Goal: Transaction & Acquisition: Purchase product/service

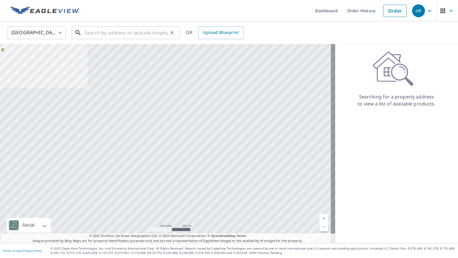
click at [95, 35] on input "text" at bounding box center [125, 33] width 83 height 16
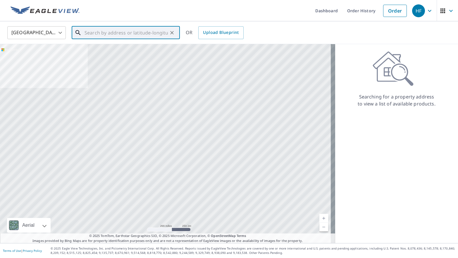
paste input "[STREET_ADDRESS]"
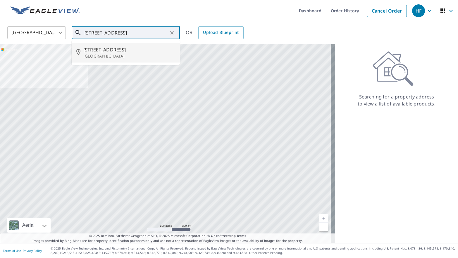
click at [140, 55] on p "[GEOGRAPHIC_DATA]" at bounding box center [129, 56] width 92 height 6
type input "[STREET_ADDRESS]"
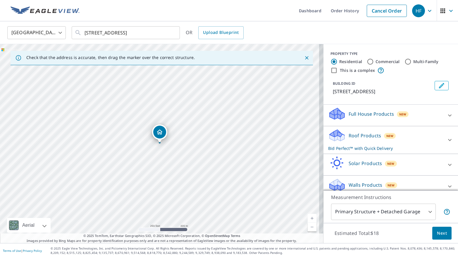
click at [437, 232] on span "Next" at bounding box center [442, 233] width 10 height 7
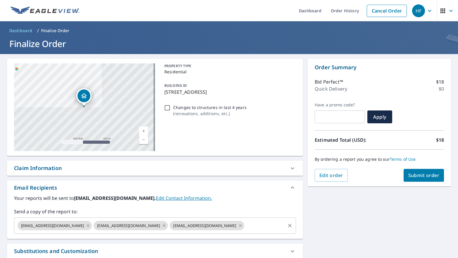
click at [245, 224] on input "text" at bounding box center [264, 225] width 39 height 11
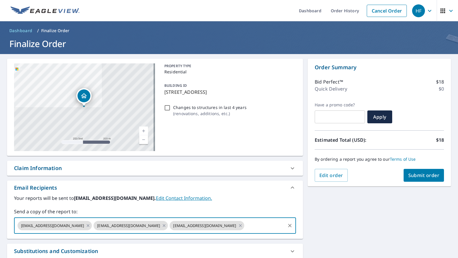
paste input "[EMAIL_ADDRESS][DOMAIN_NAME]"
type input "[EMAIL_ADDRESS][DOMAIN_NAME]"
checkbox input "true"
click at [247, 199] on label "Your reports will be sent to [EMAIL_ADDRESS][DOMAIN_NAME]. Edit Contact Informa…" at bounding box center [155, 198] width 282 height 7
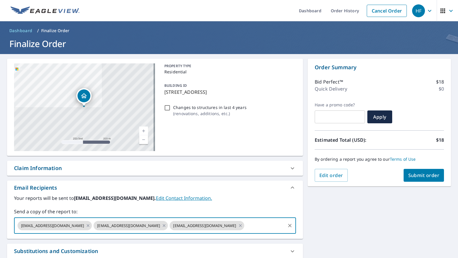
scroll to position [0, 0]
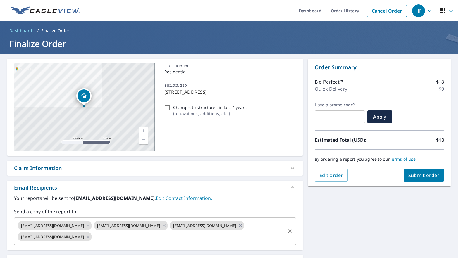
click at [123, 239] on input "text" at bounding box center [189, 236] width 192 height 11
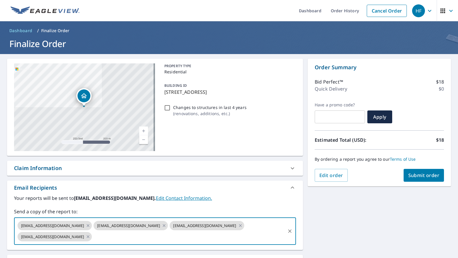
paste input "[EMAIL_ADDRESS][DOMAIN_NAME]"
type input "[EMAIL_ADDRESS][DOMAIN_NAME]"
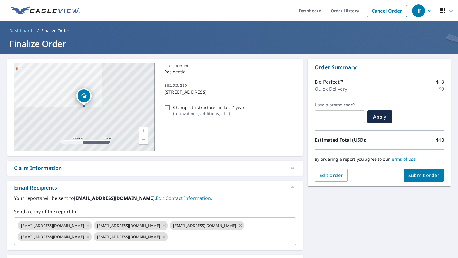
click at [231, 199] on label "Your reports will be sent to [EMAIL_ADDRESS][DOMAIN_NAME]. Edit Contact Informa…" at bounding box center [155, 198] width 282 height 7
click at [413, 177] on span "Submit order" at bounding box center [423, 175] width 31 height 6
checkbox input "true"
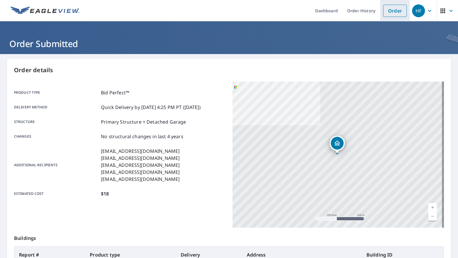
click at [387, 14] on link "Order" at bounding box center [395, 11] width 24 height 12
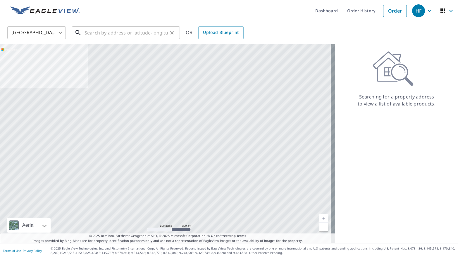
click at [100, 33] on input "text" at bounding box center [125, 33] width 83 height 16
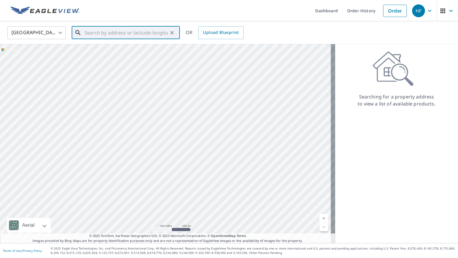
paste input "[STREET_ADDRESS]"
click at [128, 56] on p "[GEOGRAPHIC_DATA]" at bounding box center [129, 56] width 92 height 6
type input "[STREET_ADDRESS]"
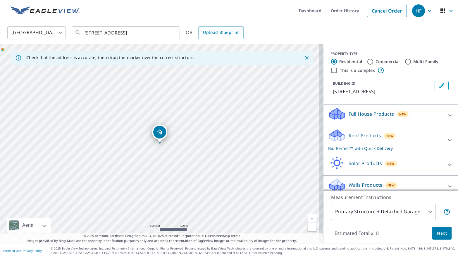
click at [437, 234] on span "Next" at bounding box center [442, 233] width 10 height 7
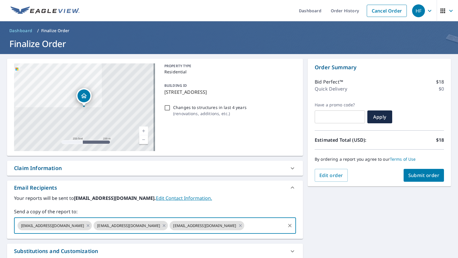
click at [245, 226] on input "text" at bounding box center [264, 225] width 39 height 11
paste input "[EMAIL_ADDRESS][DOMAIN_NAME]"
type input "[EMAIL_ADDRESS][DOMAIN_NAME]"
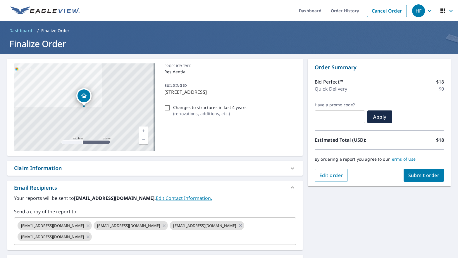
click at [231, 191] on div "Email Recipients" at bounding box center [149, 188] width 271 height 8
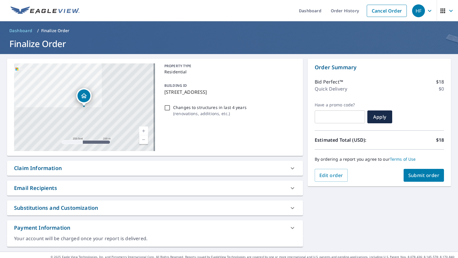
click at [229, 190] on div "Email Recipients" at bounding box center [149, 188] width 271 height 8
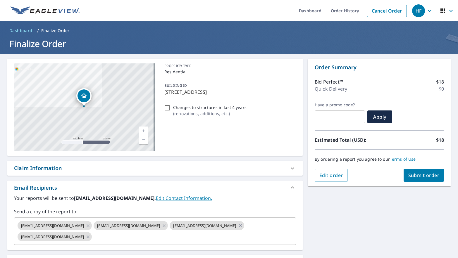
click at [411, 179] on button "Submit order" at bounding box center [423, 175] width 41 height 13
checkbox input "true"
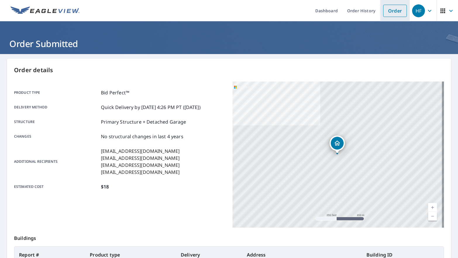
click at [389, 10] on link "Order" at bounding box center [395, 11] width 24 height 12
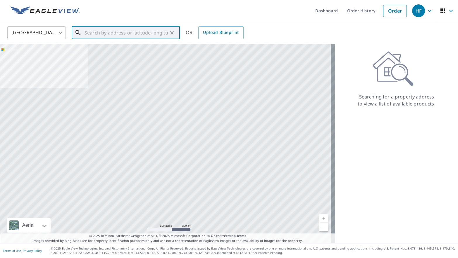
click at [117, 34] on input "text" at bounding box center [125, 33] width 83 height 16
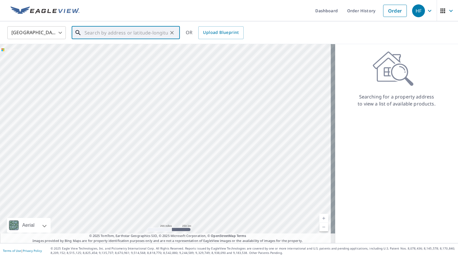
paste input "[STREET_ADDRESS]"
click at [134, 54] on p "Kissimmee, FL 34758" at bounding box center [129, 56] width 92 height 6
type input "[STREET_ADDRESS]"
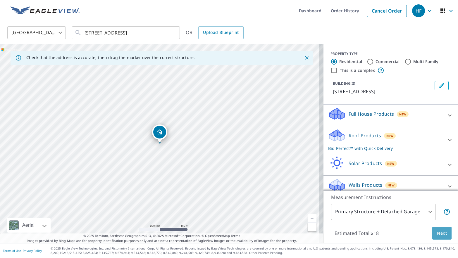
click at [437, 236] on span "Next" at bounding box center [442, 233] width 10 height 7
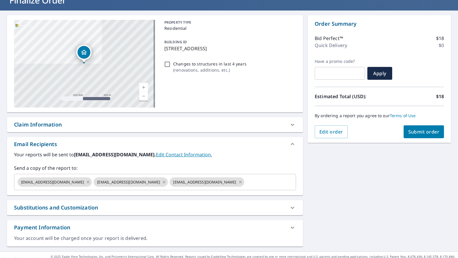
scroll to position [52, 0]
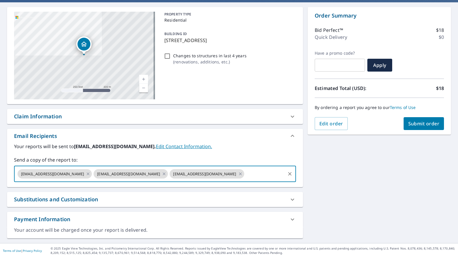
click at [245, 169] on input "text" at bounding box center [264, 173] width 39 height 11
paste input "[EMAIL_ADDRESS][DOMAIN_NAME]"
type input "[EMAIL_ADDRESS][DOMAIN_NAME]"
click at [254, 150] on div "Your reports will be sent to [EMAIL_ADDRESS][DOMAIN_NAME]. Edit Contact Informa…" at bounding box center [155, 162] width 282 height 39
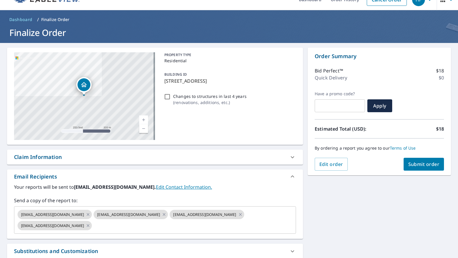
scroll to position [0, 0]
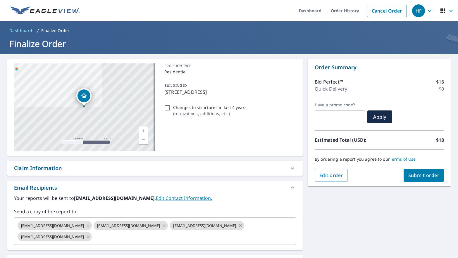
click at [414, 175] on span "Submit order" at bounding box center [423, 175] width 31 height 6
checkbox input "true"
